Goal: Browse casually

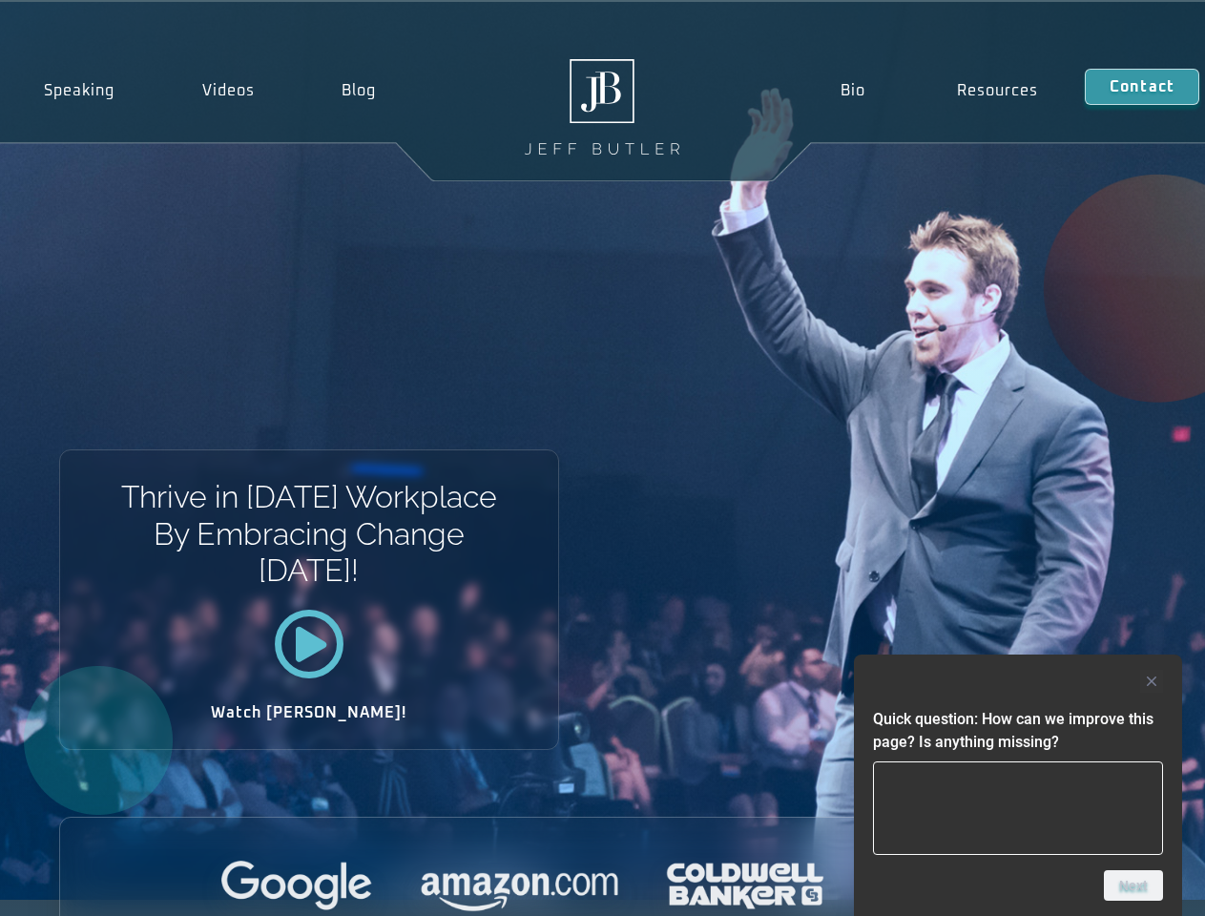
click at [602, 458] on div "Thrive in [DATE] Workplace By Embracing Change [DATE]! Watch [PERSON_NAME]!" at bounding box center [602, 451] width 1205 height 898
click at [1018, 681] on div at bounding box center [1018, 681] width 290 height 23
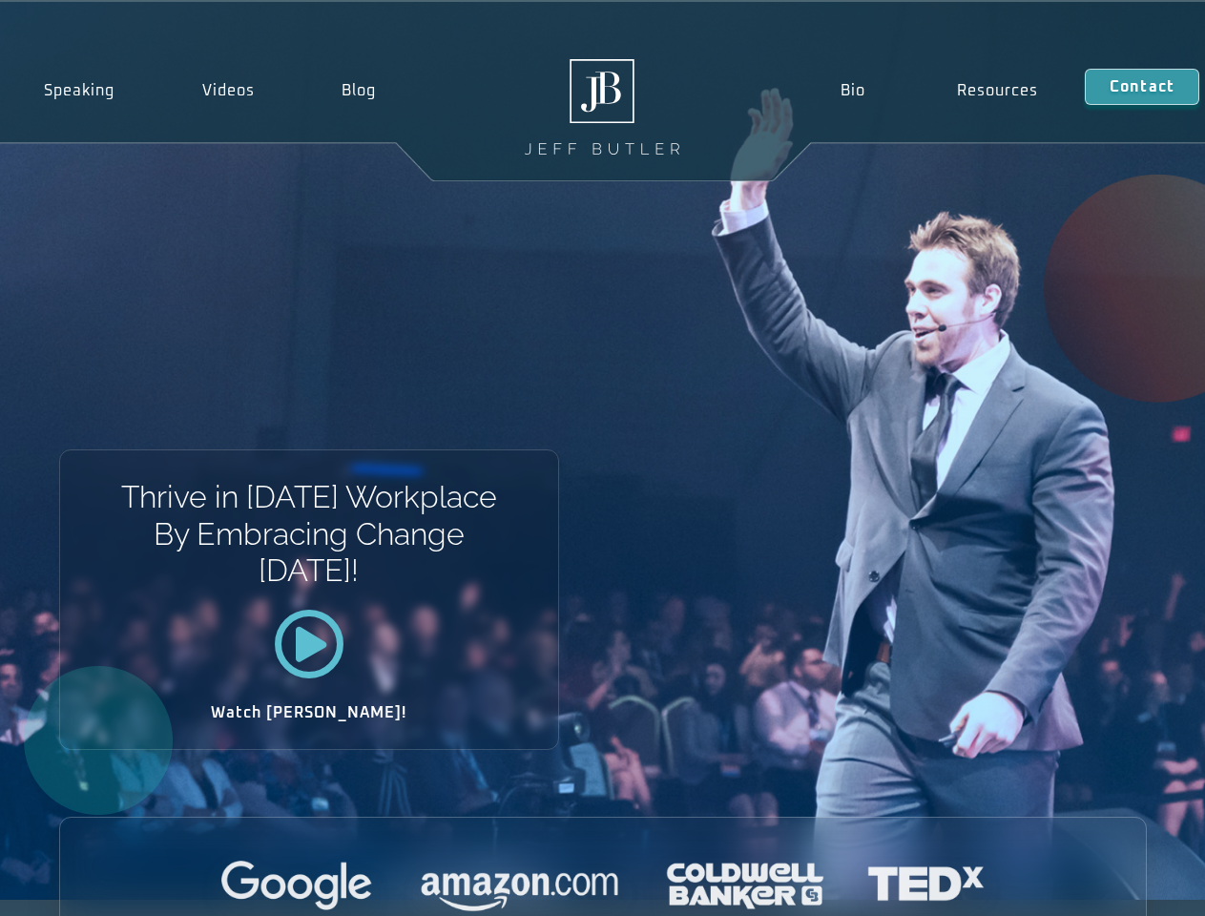
click at [1134, 886] on div at bounding box center [603, 887] width 1086 height 52
